Goal: Information Seeking & Learning: Learn about a topic

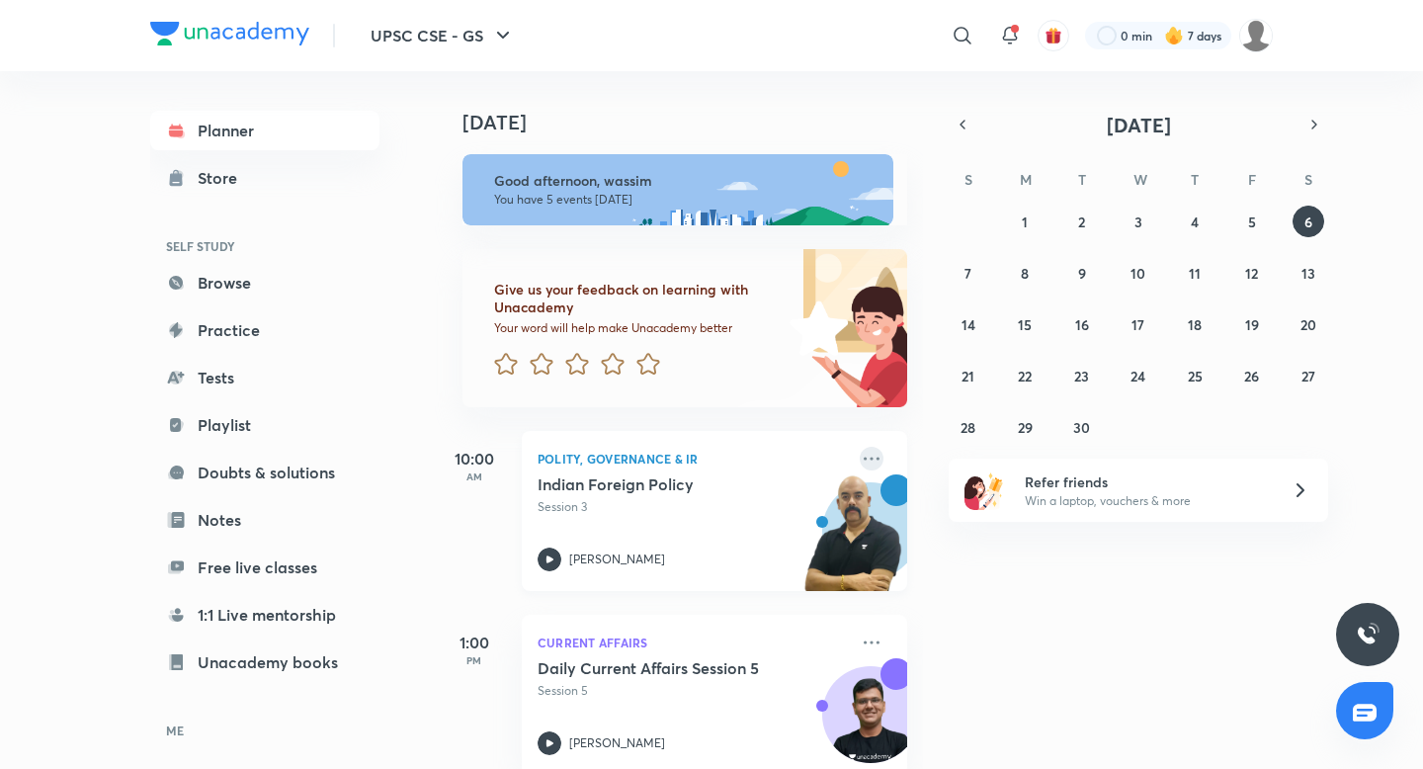
click at [878, 459] on icon at bounding box center [872, 459] width 24 height 24
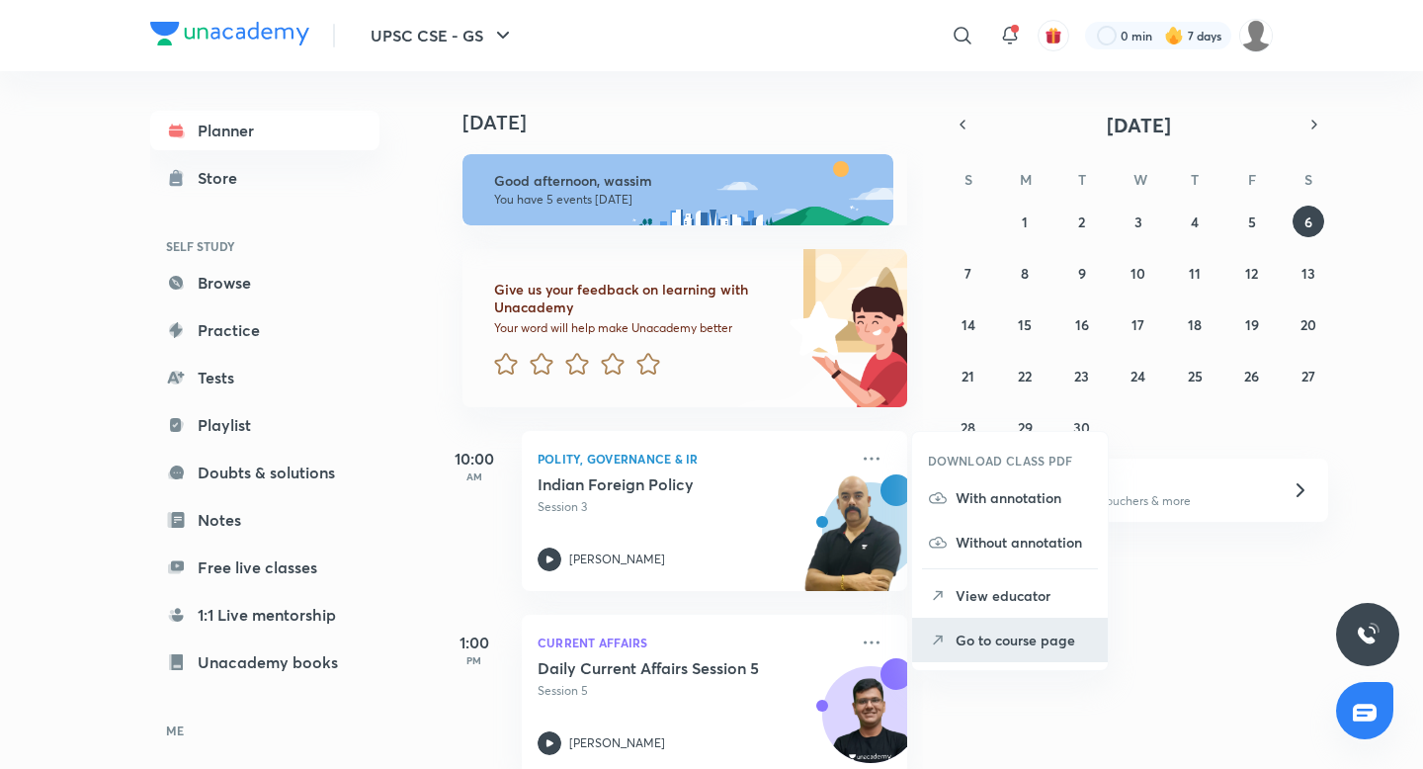
click at [1039, 635] on p "Go to course page" at bounding box center [1024, 639] width 136 height 21
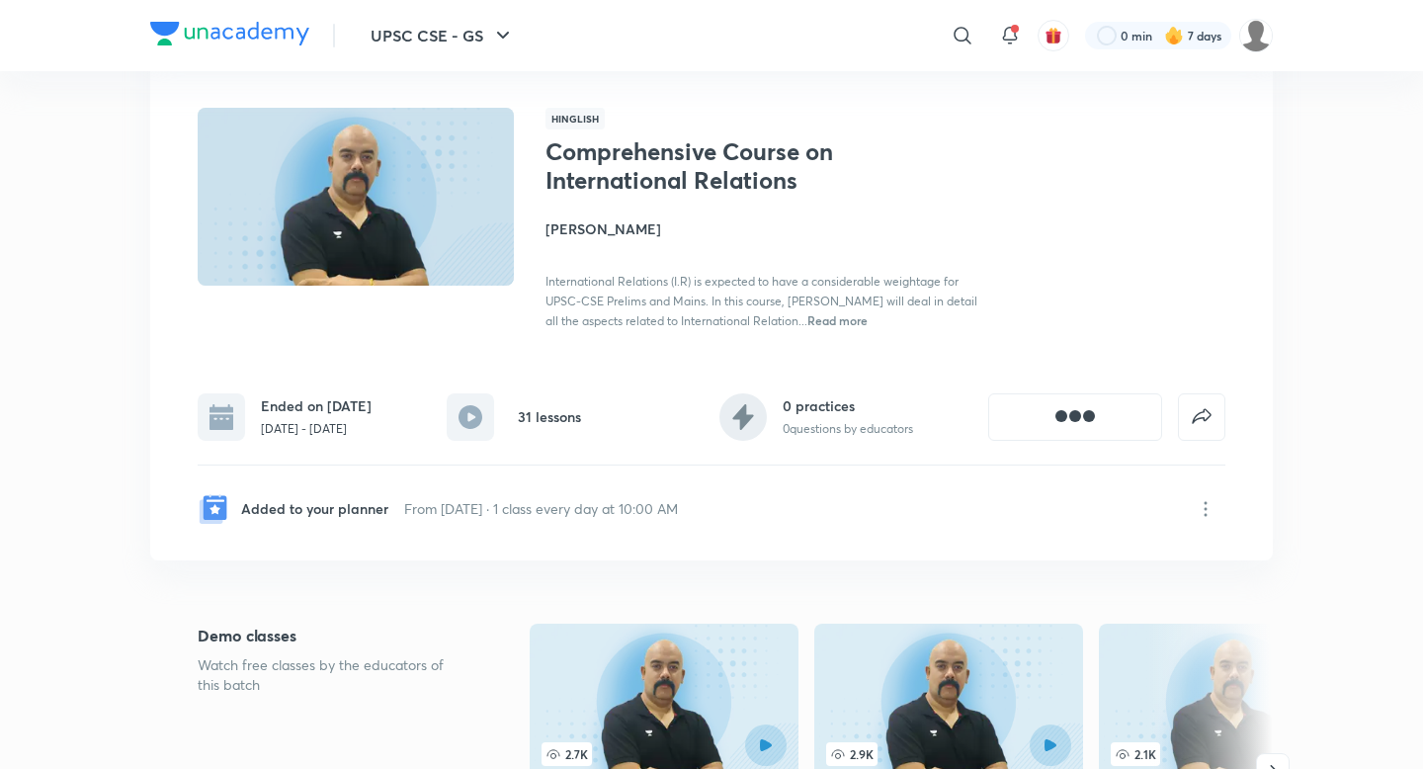
scroll to position [105, 0]
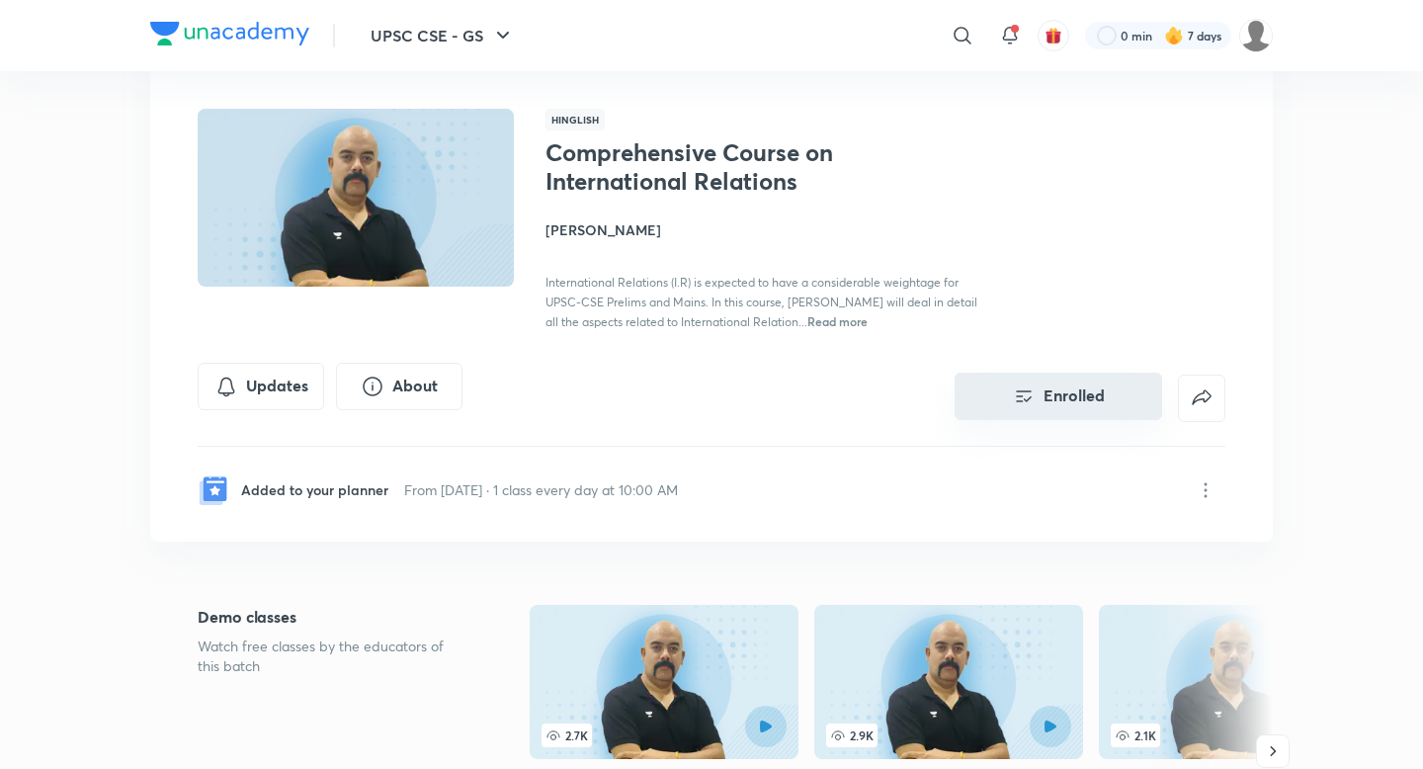
click at [1068, 395] on button "Enrolled" at bounding box center [1059, 396] width 208 height 47
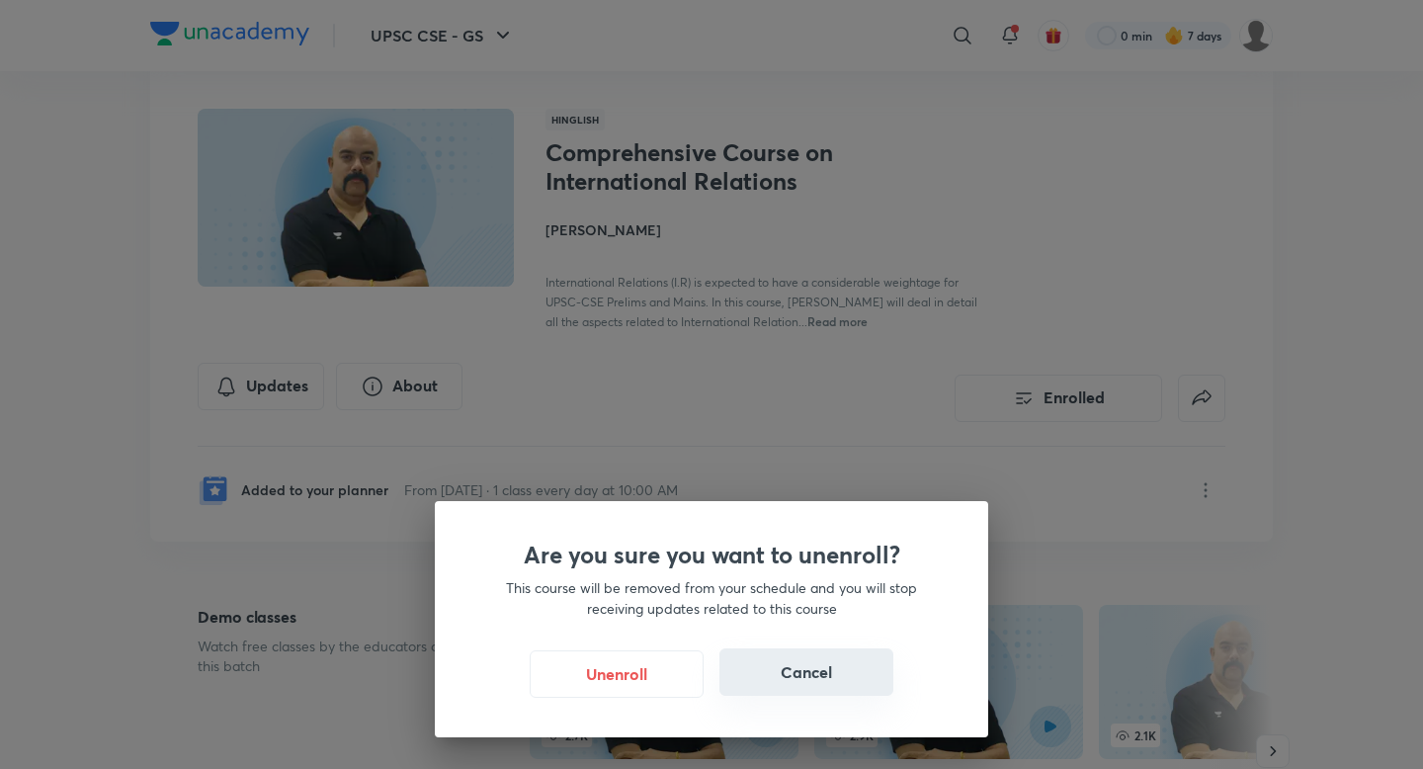
click at [831, 668] on button "Cancel" at bounding box center [806, 671] width 174 height 47
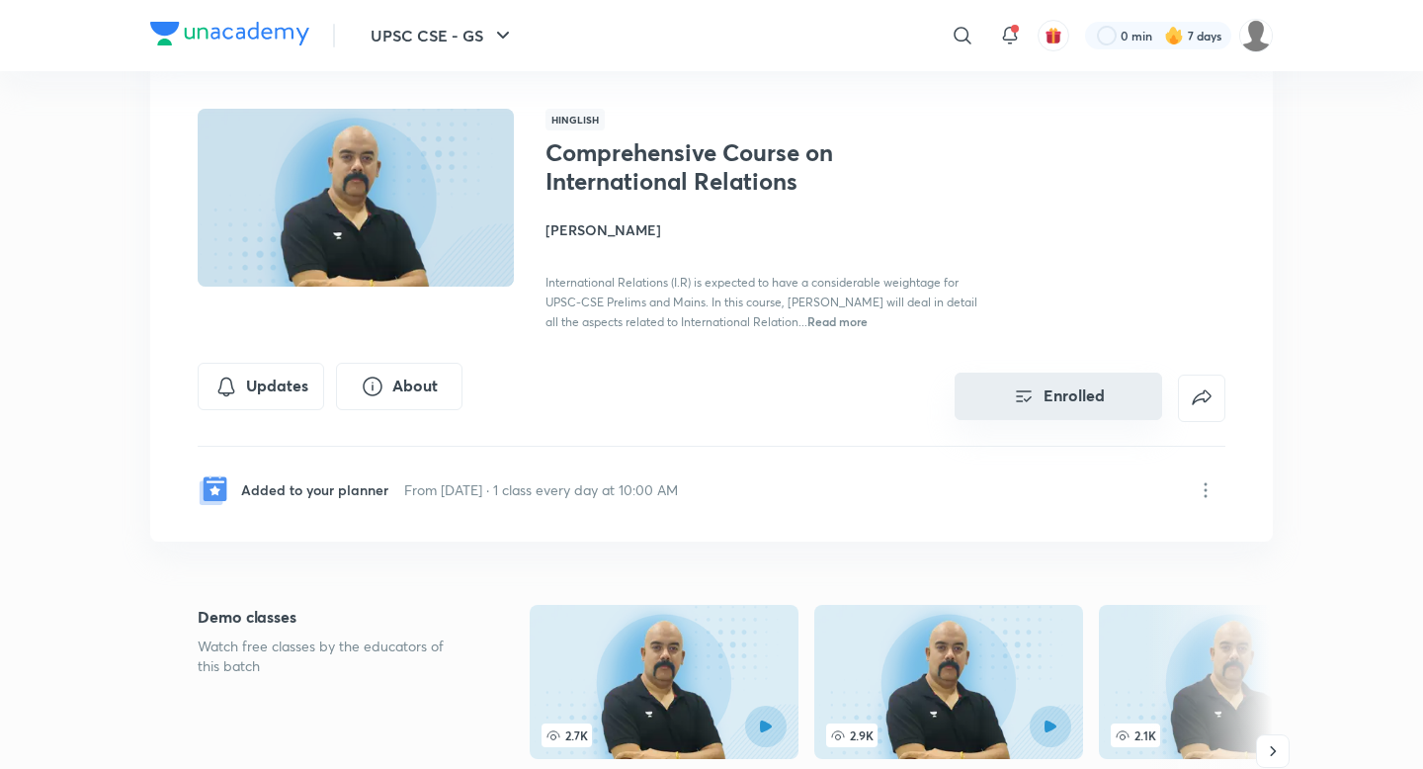
click at [1090, 405] on button "Enrolled" at bounding box center [1059, 396] width 208 height 47
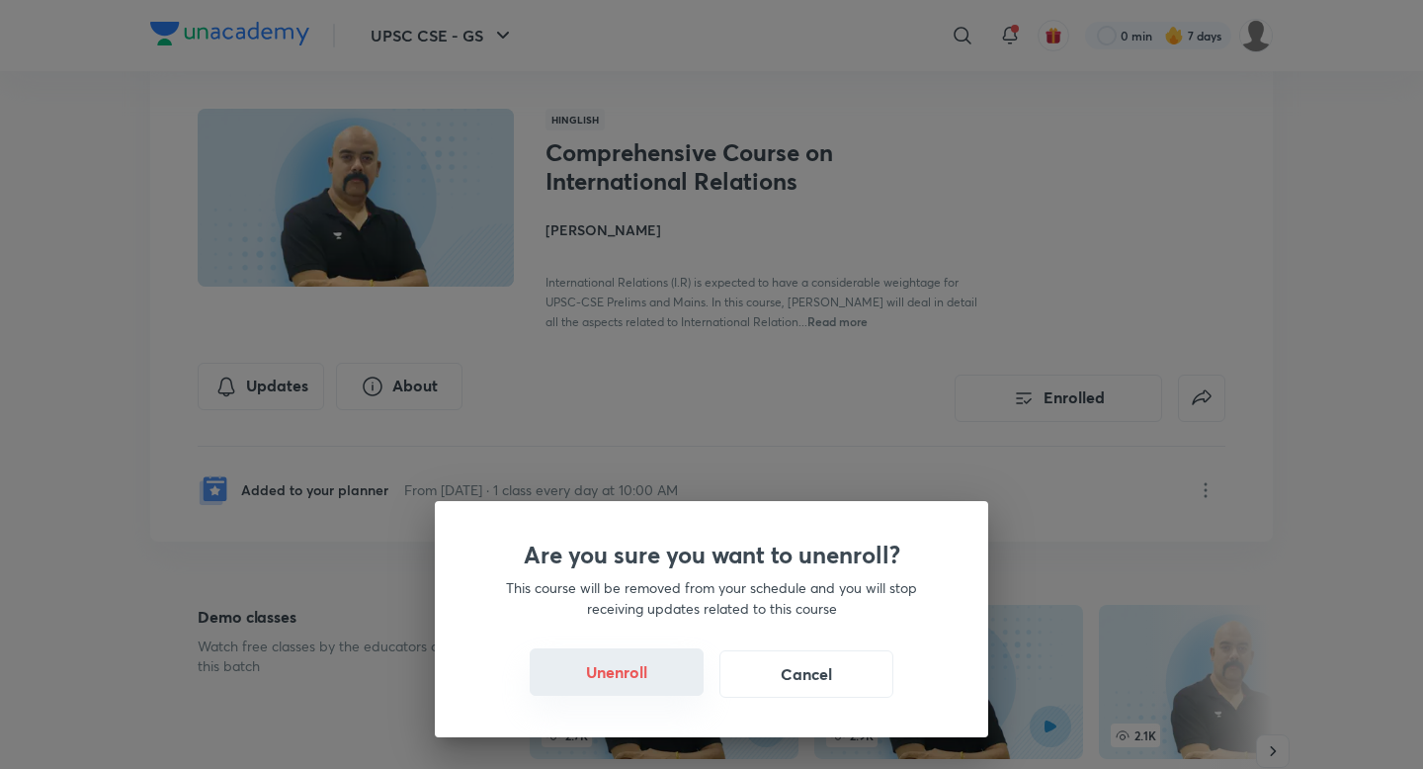
click at [651, 660] on button "Unenroll" at bounding box center [617, 671] width 174 height 47
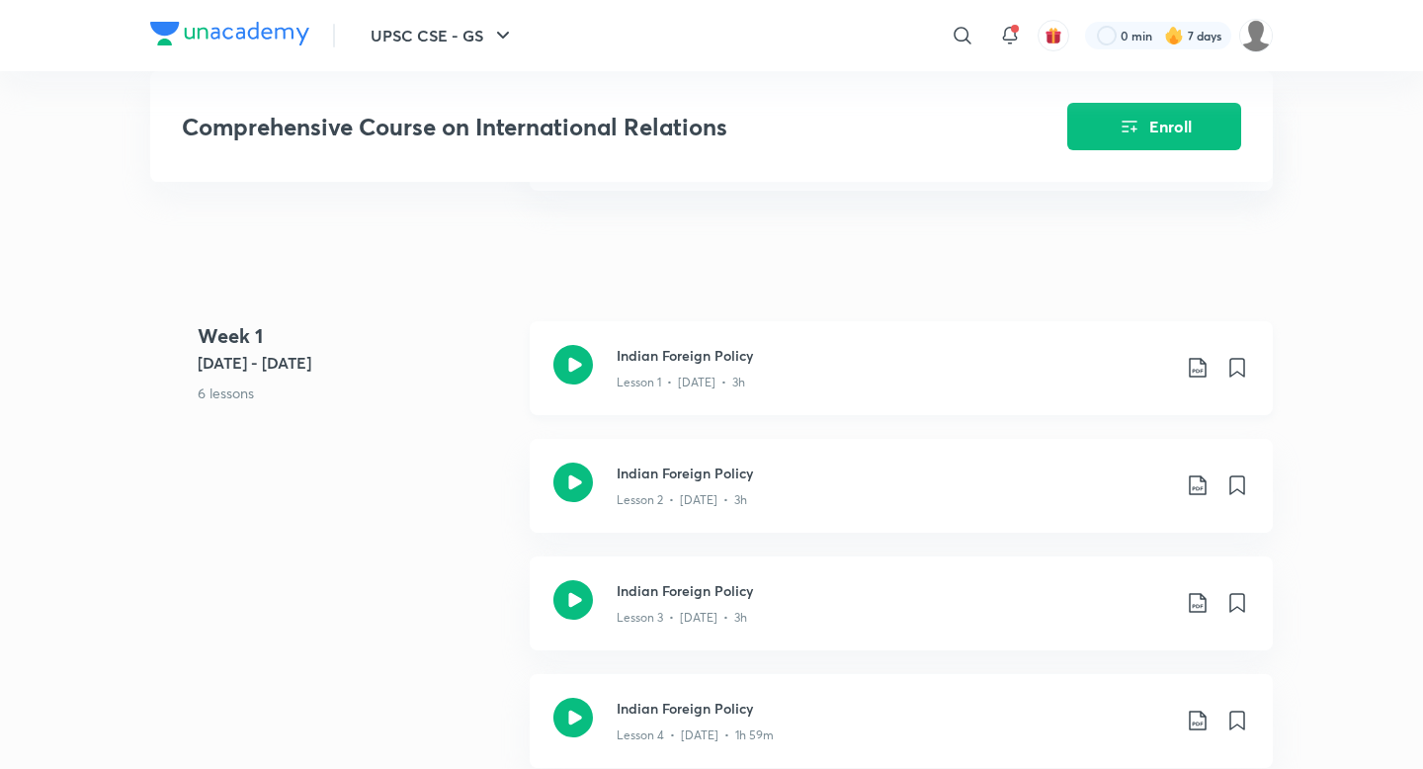
scroll to position [1004, 0]
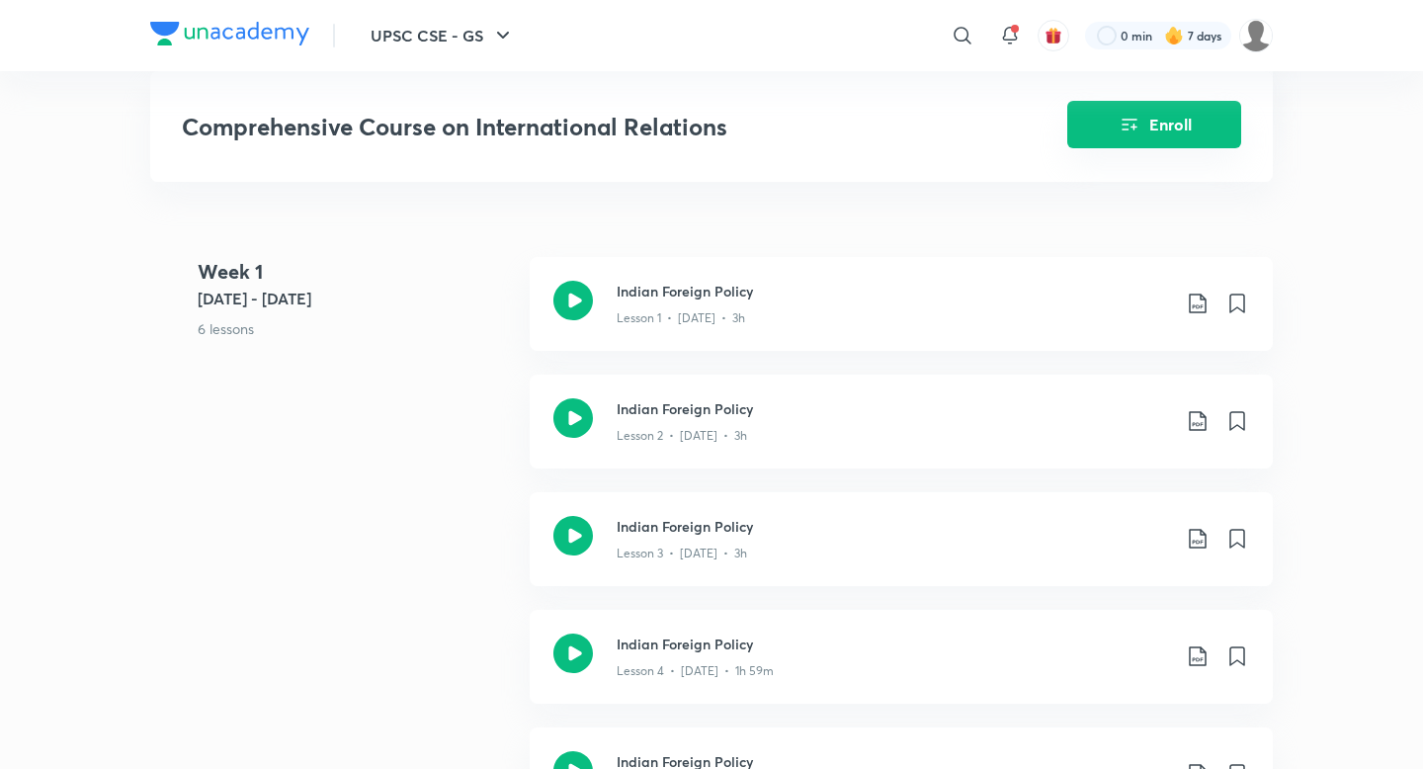
click at [1121, 127] on icon "Enroll" at bounding box center [1130, 125] width 24 height 24
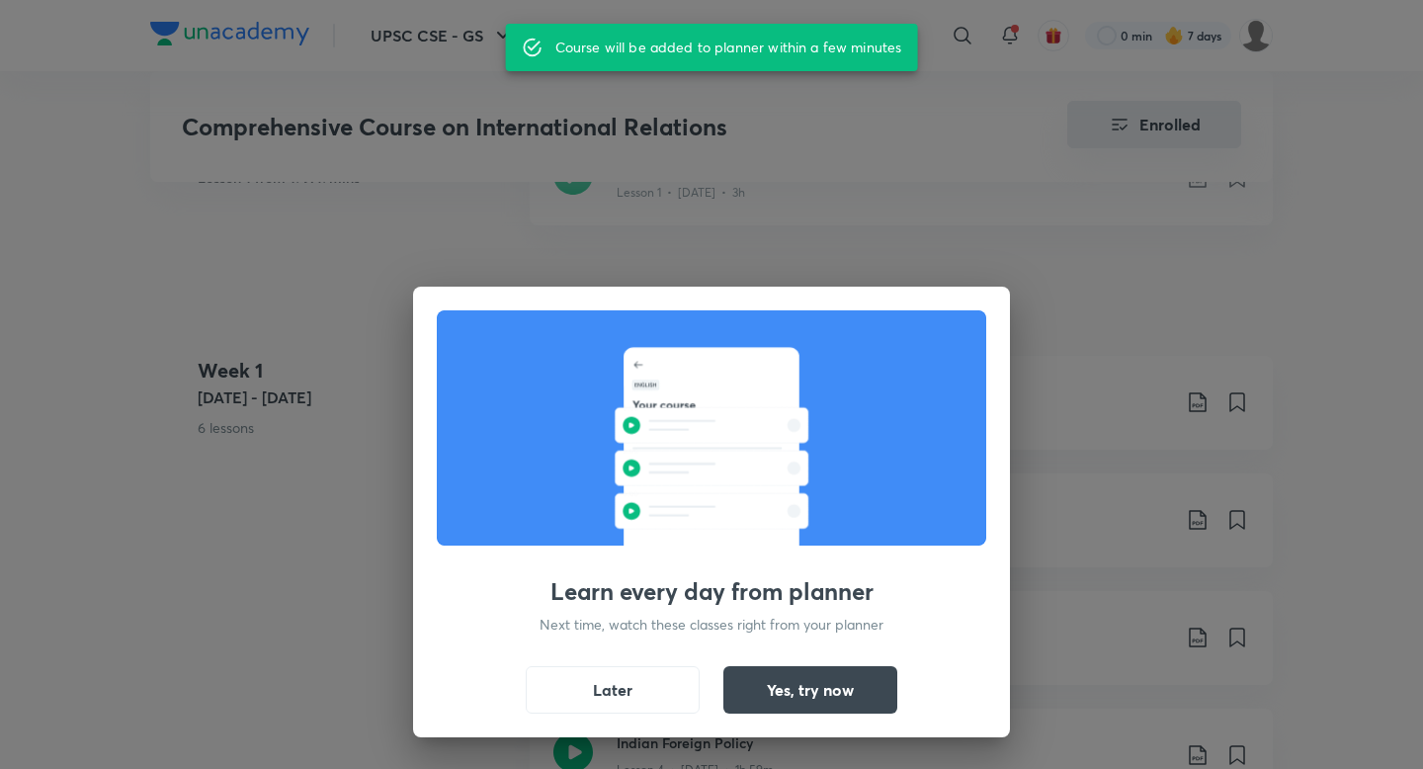
scroll to position [1103, 0]
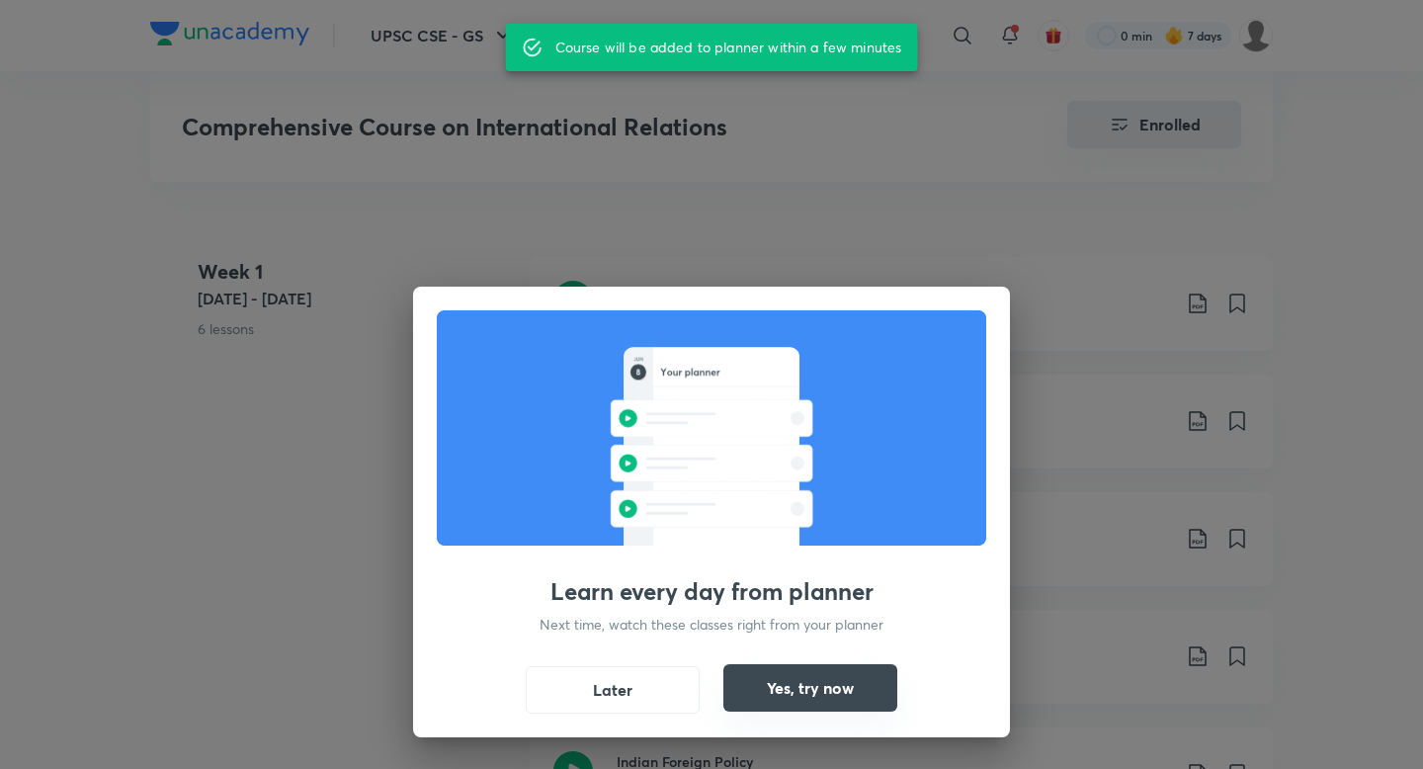
click at [817, 690] on button "Yes, try now" at bounding box center [810, 687] width 174 height 47
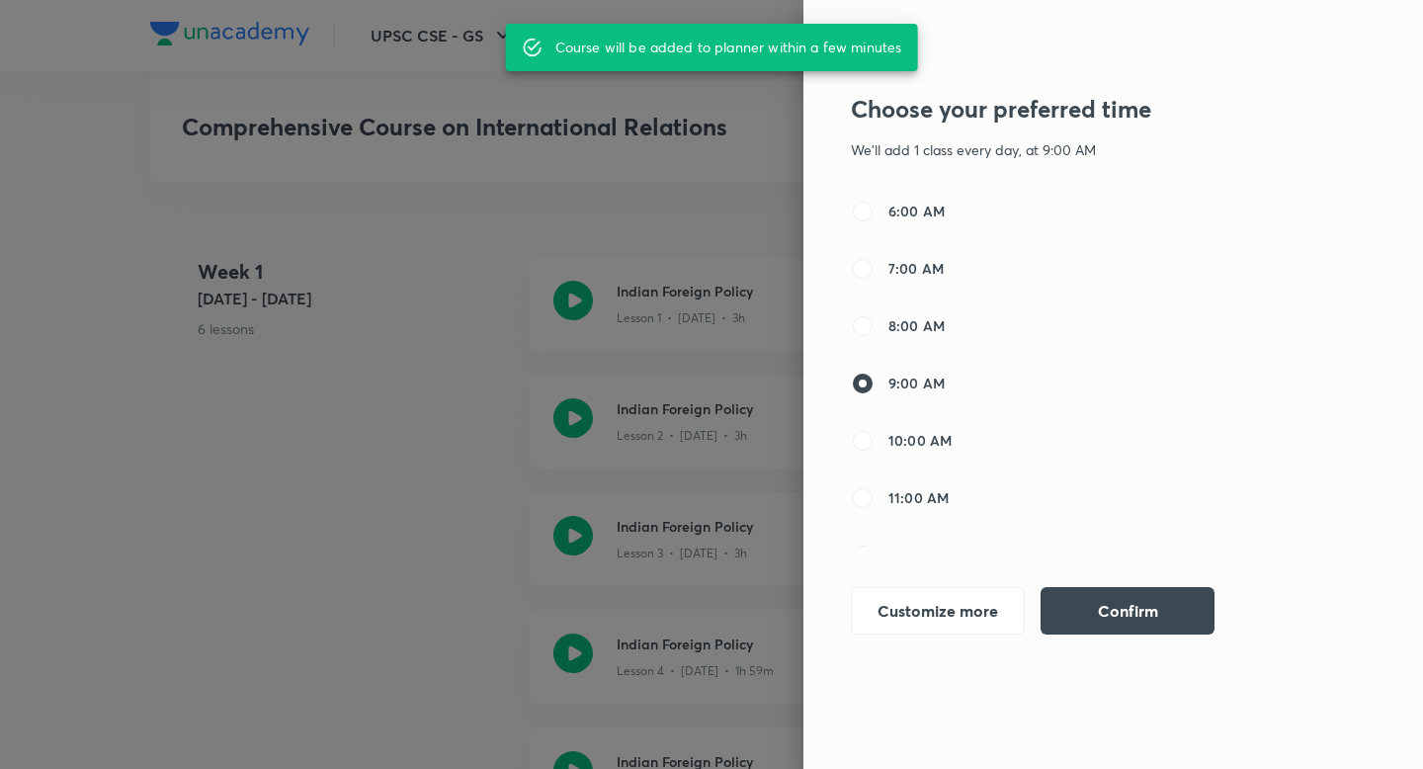
click at [965, 421] on div "6:00 AM 7:00 AM 8:00 AM 9:00 AM 10:00 AM 11:00 AM 12:00 PM 1:00 PM 2:00 PM 3:00…" at bounding box center [1056, 374] width 411 height 348
click at [944, 448] on span "10:00 AM" at bounding box center [919, 440] width 63 height 21
click at [875, 448] on input "10:00 AM" at bounding box center [863, 441] width 24 height 24
radio input "false"
radio input "true"
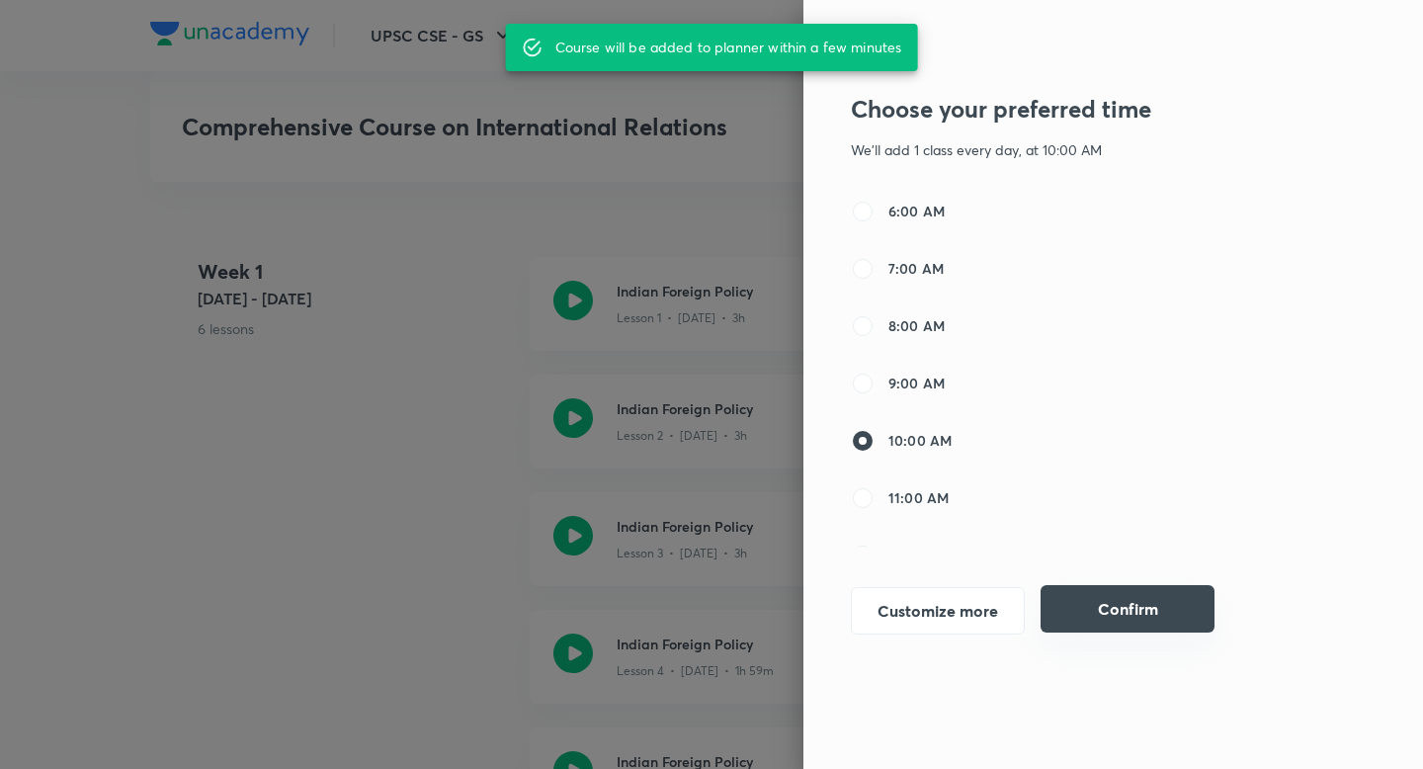
click at [1091, 603] on button "Confirm" at bounding box center [1128, 608] width 174 height 47
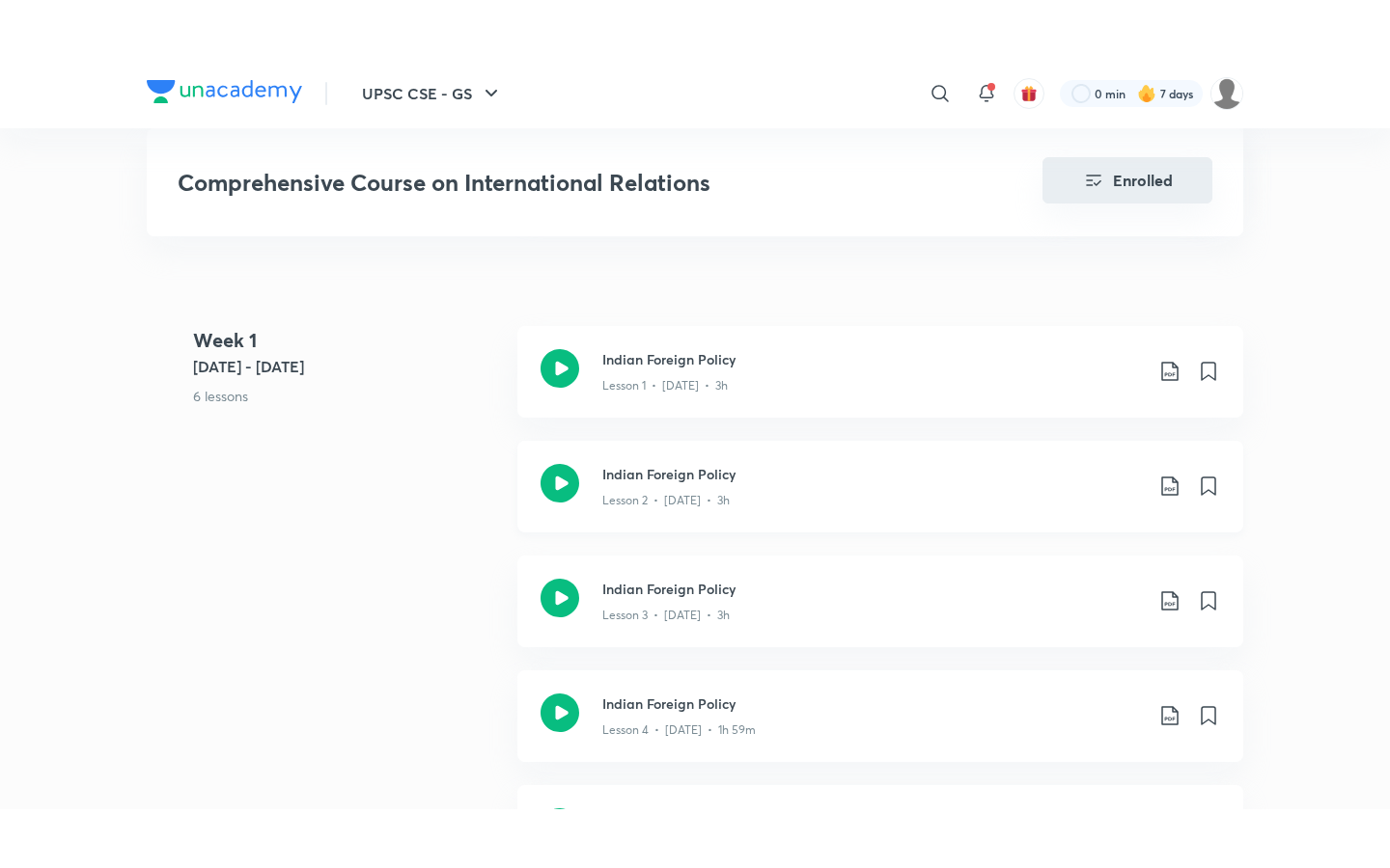
scroll to position [1032, 0]
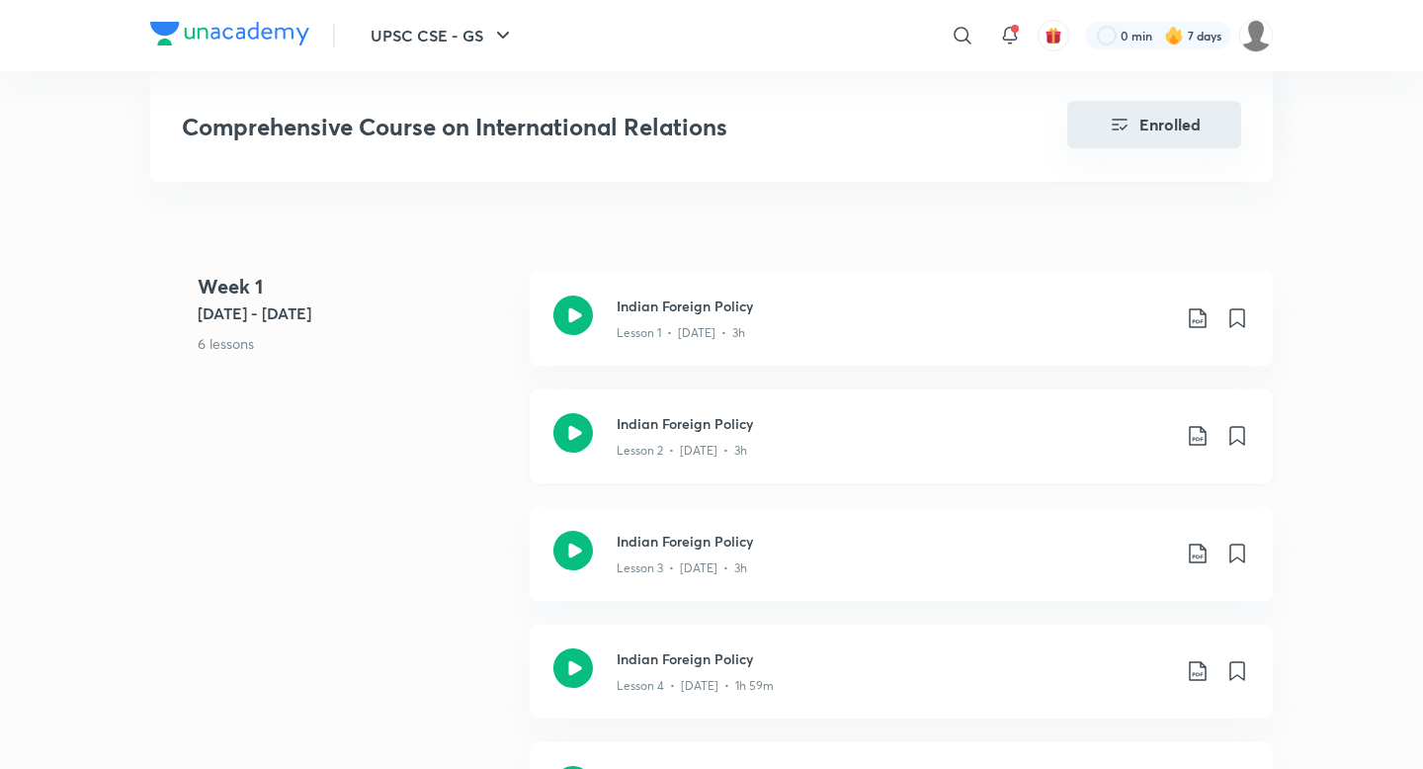
click at [677, 421] on h3 "Indian Foreign Policy" at bounding box center [893, 423] width 553 height 21
